Goal: Use online tool/utility: Utilize a website feature to perform a specific function

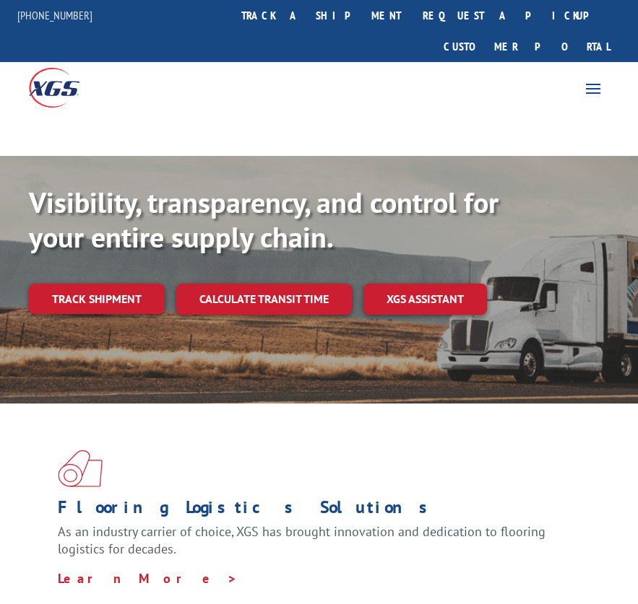
click at [272, 284] on link "Calculate transit time" at bounding box center [263, 299] width 175 height 31
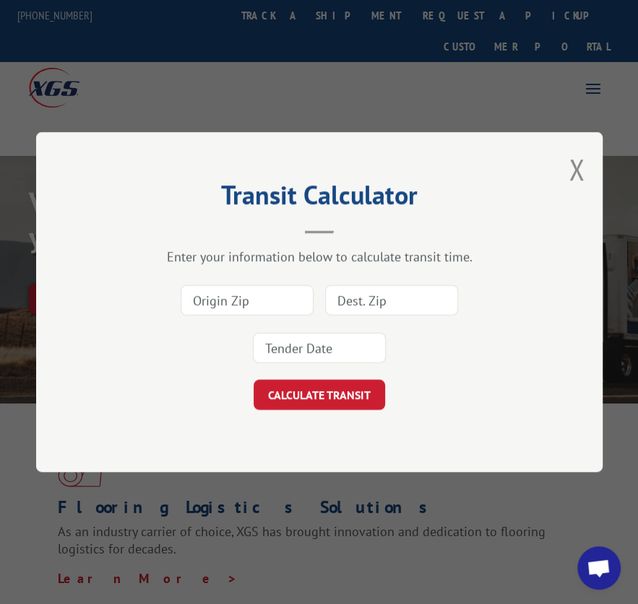
click at [247, 308] on input at bounding box center [247, 300] width 133 height 30
type input "30721"
type input "53965"
click at [290, 344] on input at bounding box center [319, 348] width 133 height 30
click at [311, 347] on input "10/13" at bounding box center [319, 348] width 133 height 30
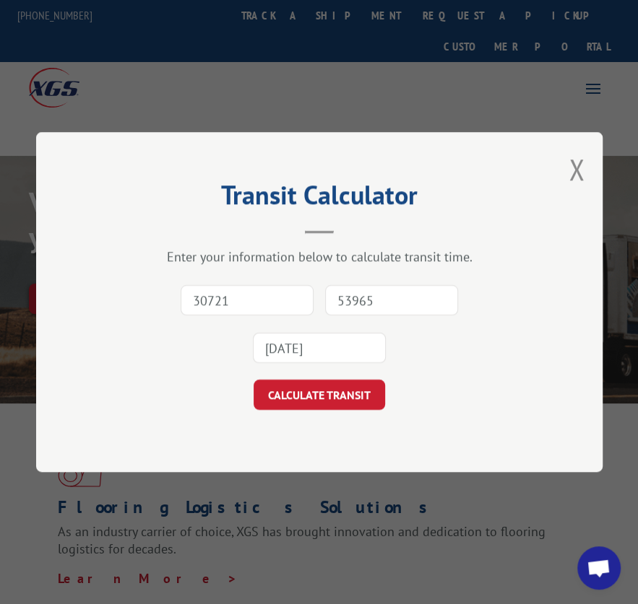
click at [253, 380] on button "CALCULATE TRANSIT" at bounding box center [318, 395] width 131 height 30
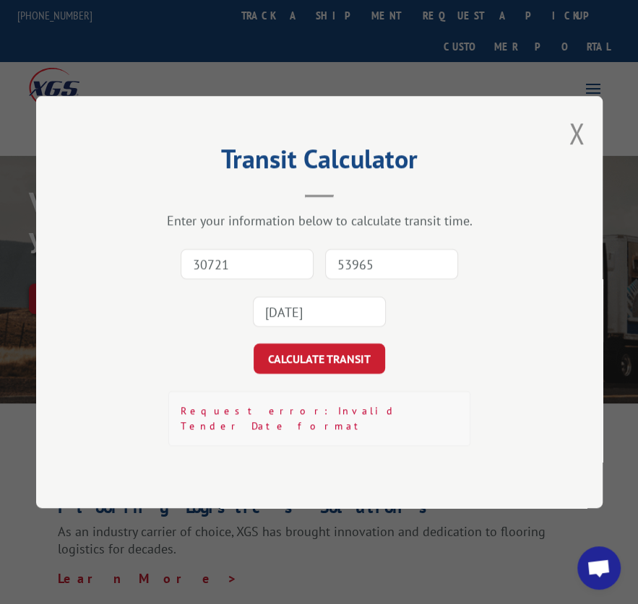
click at [334, 318] on input "[DATE]" at bounding box center [319, 312] width 133 height 30
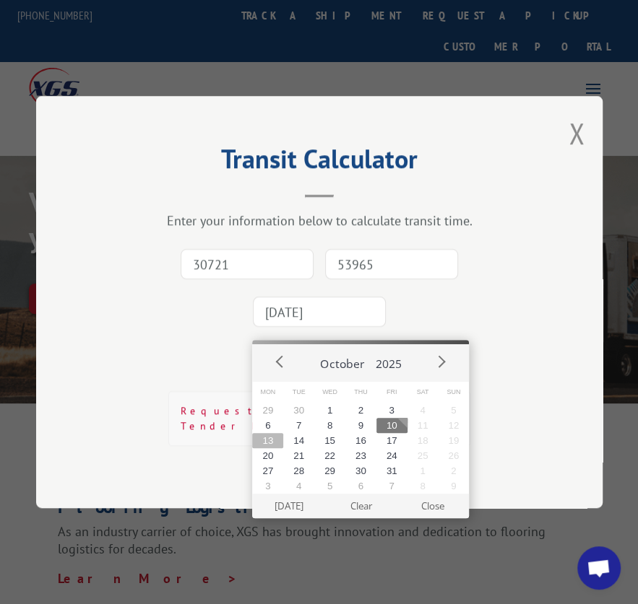
click at [267, 436] on button "13" at bounding box center [267, 440] width 31 height 15
type input "[DATE]"
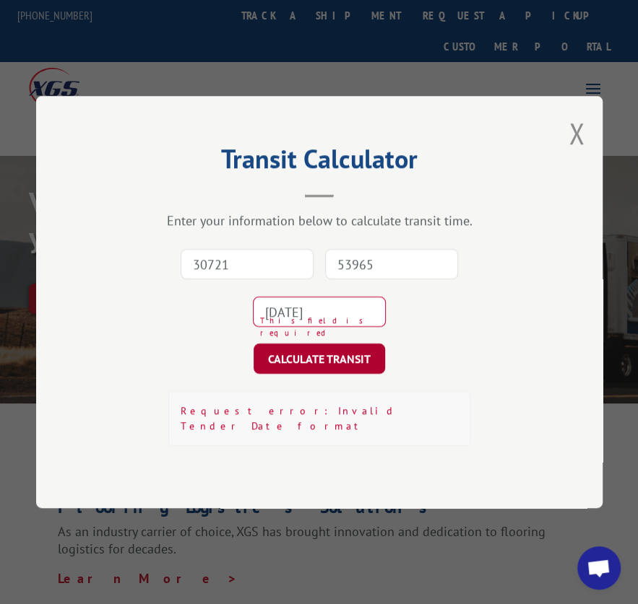
click at [305, 374] on button "CALCULATE TRANSIT" at bounding box center [318, 359] width 131 height 30
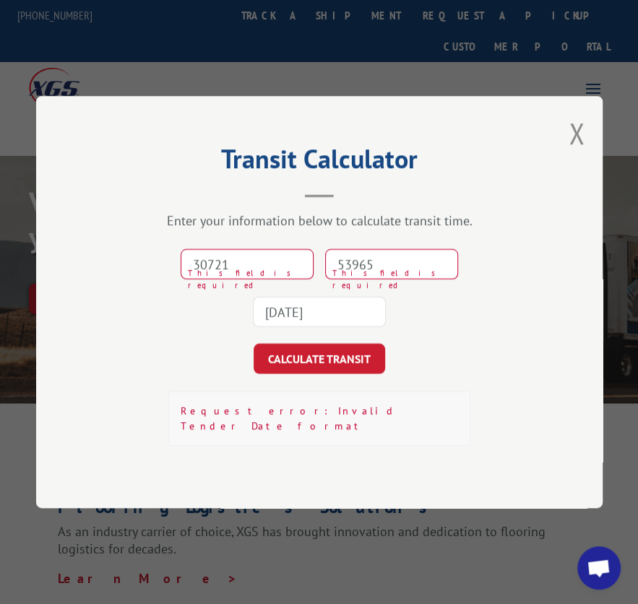
click at [257, 251] on div "30721 This field is required 53965 This field is required [DATE]" at bounding box center [319, 287] width 422 height 95
click at [256, 266] on input "30721" at bounding box center [247, 264] width 133 height 30
type input "30721"
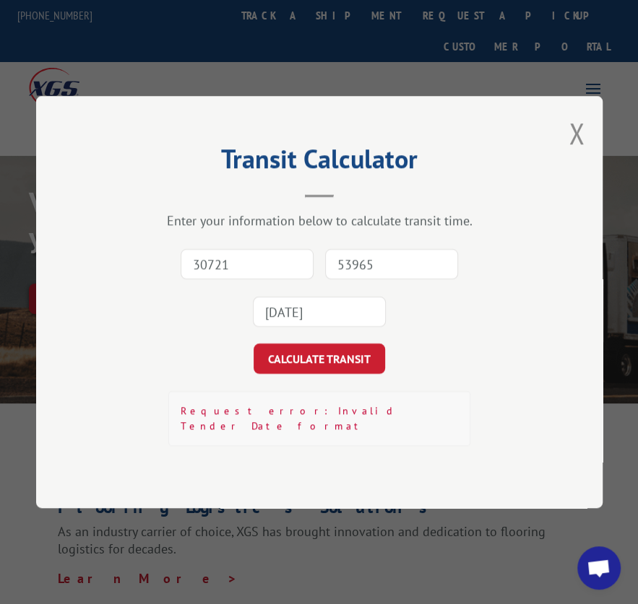
type input "53965"
click at [253, 344] on button "CALCULATE TRANSIT" at bounding box center [318, 359] width 131 height 30
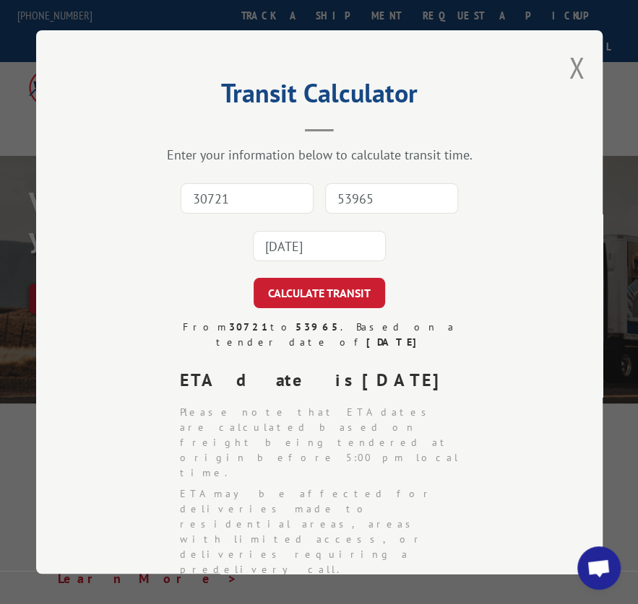
click at [568, 62] on button "Close modal" at bounding box center [576, 67] width 16 height 38
